Goal: Information Seeking & Learning: Learn about a topic

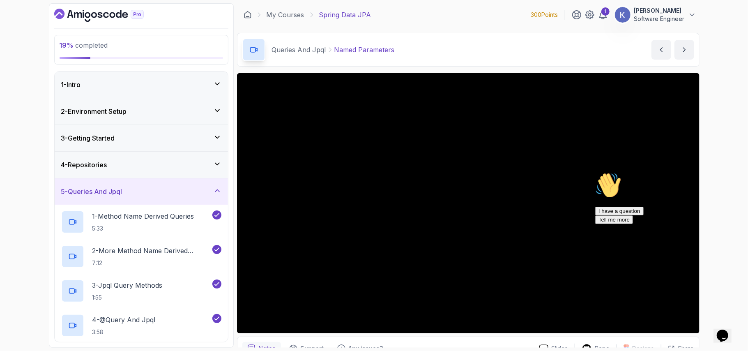
scroll to position [219, 0]
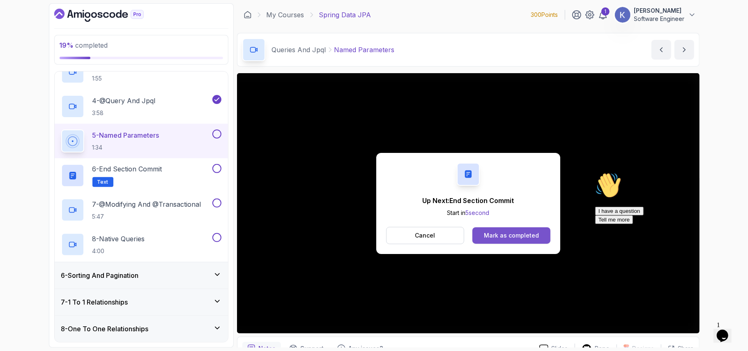
click at [493, 236] on div "Mark as completed" at bounding box center [511, 235] width 55 height 8
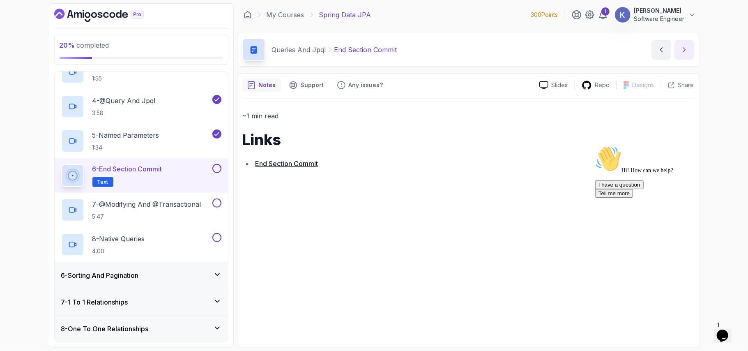
click at [682, 46] on icon "next content" at bounding box center [684, 50] width 8 height 8
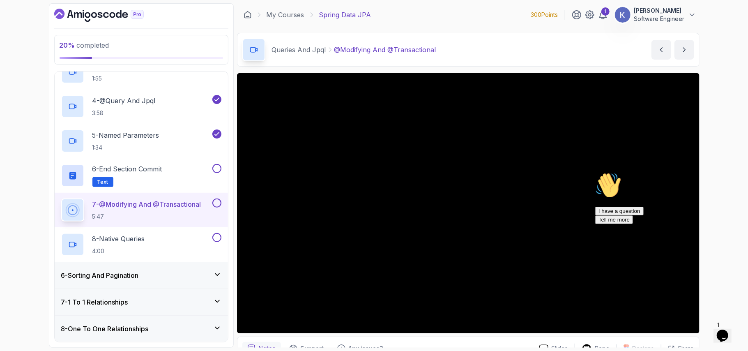
click at [594, 172] on icon "Chat attention grabber" at bounding box center [594, 172] width 0 height 0
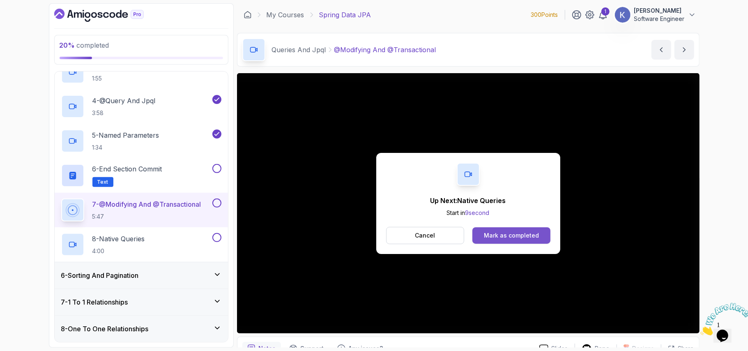
click at [518, 232] on div "Mark as completed" at bounding box center [511, 235] width 55 height 8
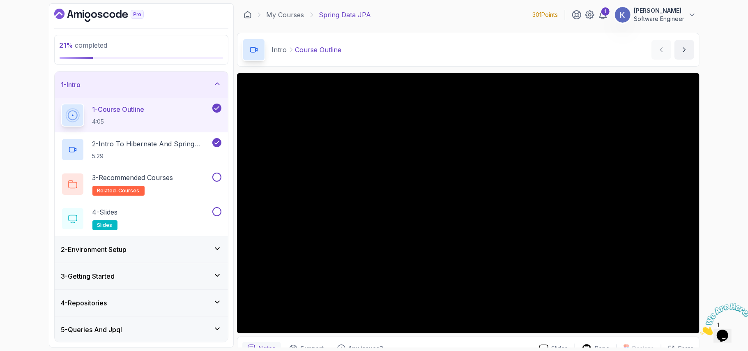
click at [165, 334] on div "5 - Queries And Jpql" at bounding box center [141, 329] width 160 height 10
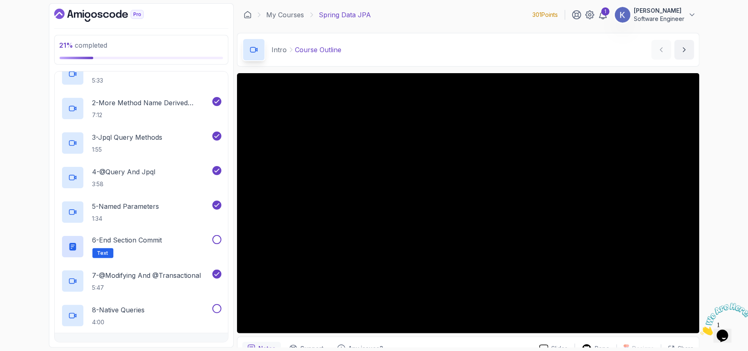
scroll to position [197, 0]
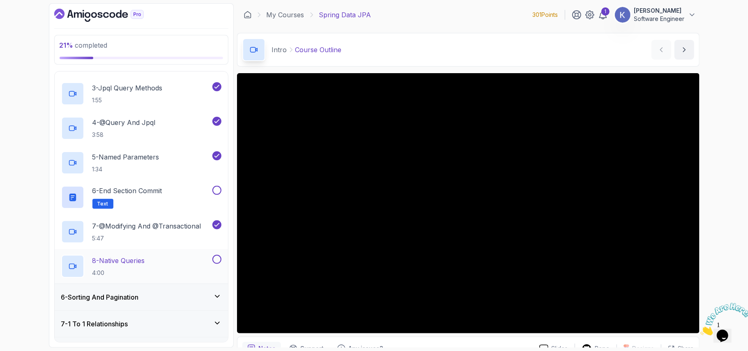
click at [167, 270] on div "8 - Native Queries 4:00" at bounding box center [135, 266] width 149 height 23
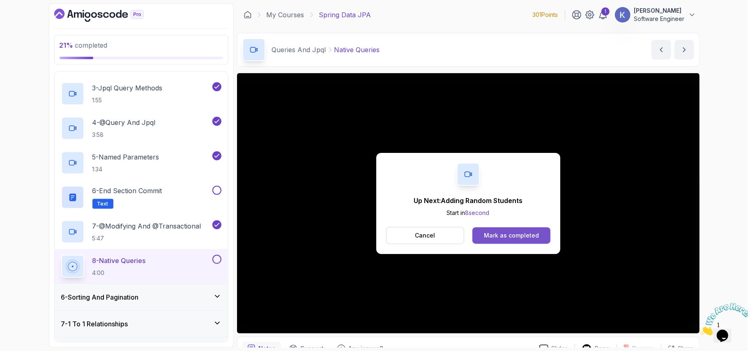
click at [539, 240] on button "Mark as completed" at bounding box center [511, 235] width 78 height 16
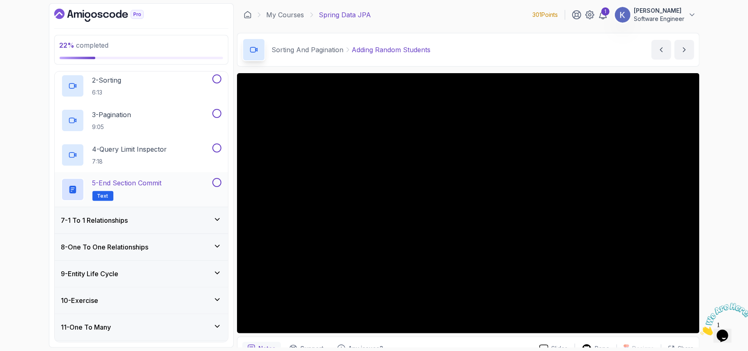
click at [58, 186] on div "5 - End Section Commit Text" at bounding box center [141, 189] width 173 height 34
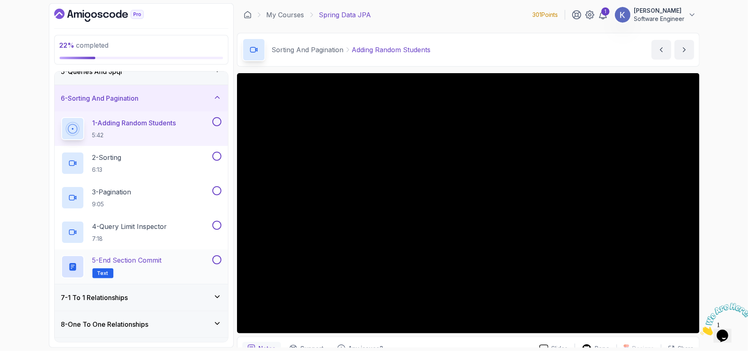
scroll to position [131, 0]
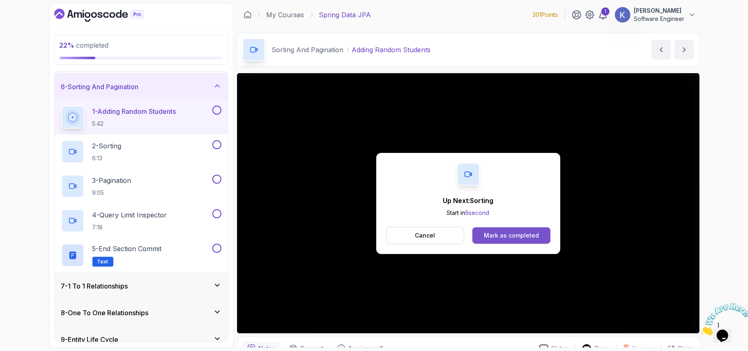
click at [542, 232] on button "Mark as completed" at bounding box center [511, 235] width 78 height 16
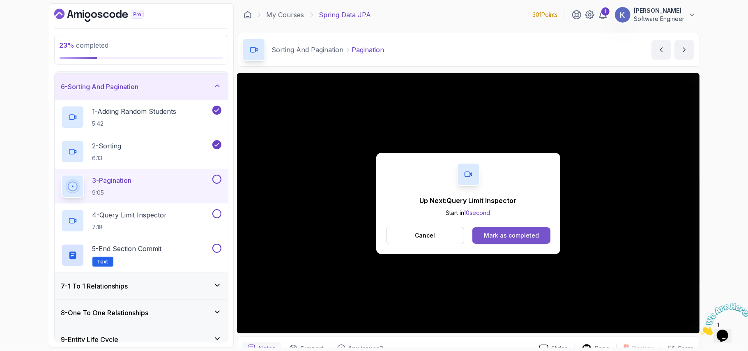
click at [530, 232] on div "Mark as completed" at bounding box center [511, 235] width 55 height 8
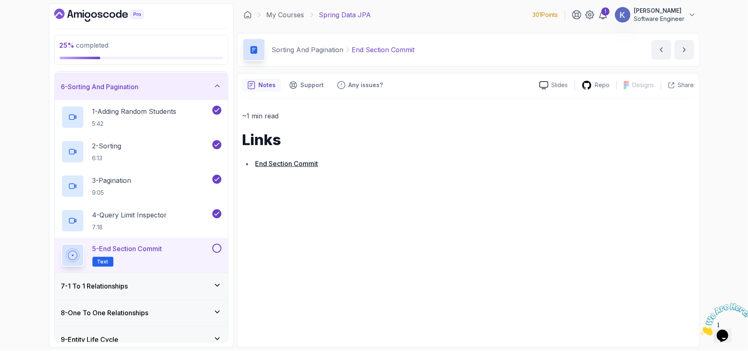
click at [216, 248] on button at bounding box center [216, 247] width 9 height 9
click at [164, 291] on div "7 - 1 To 1 Relationships" at bounding box center [141, 286] width 160 height 10
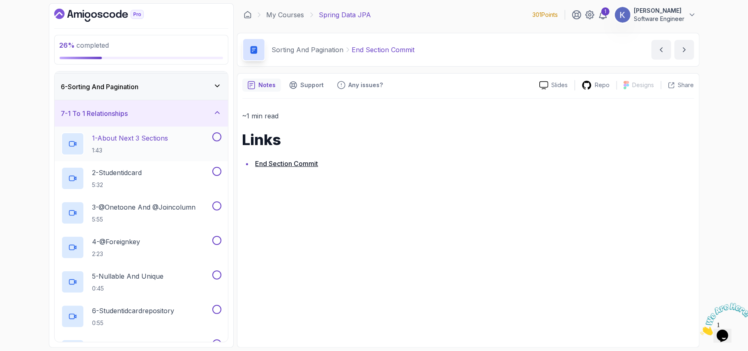
click at [164, 138] on p "1 - About Next 3 Sections" at bounding box center [130, 138] width 76 height 10
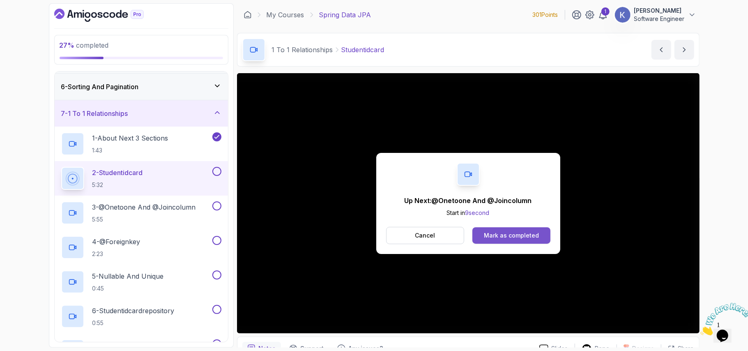
click at [535, 237] on div "Mark as completed" at bounding box center [511, 235] width 55 height 8
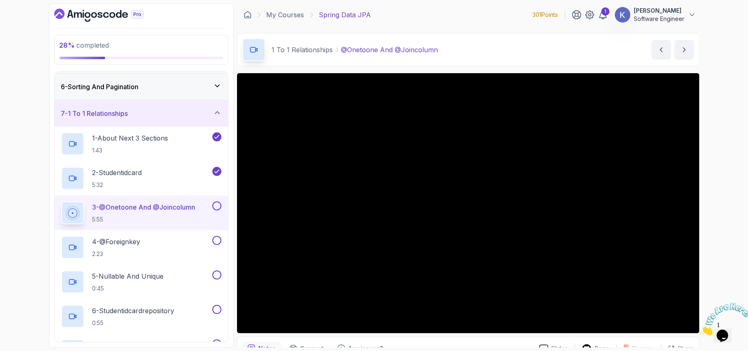
click at [56, 210] on div "3 - @Onetoone And @Joincolumn 5:55" at bounding box center [141, 212] width 173 height 34
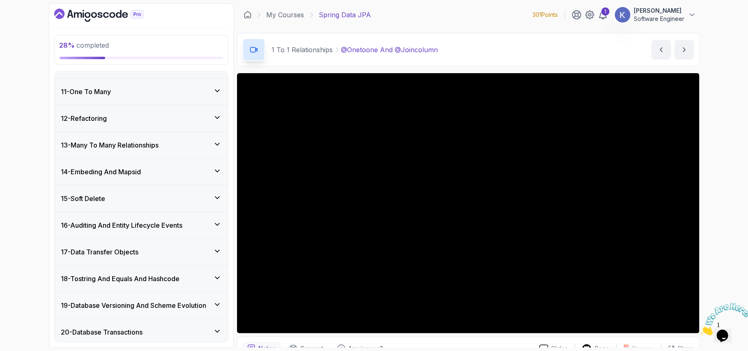
scroll to position [707, 0]
